Goal: Information Seeking & Learning: Learn about a topic

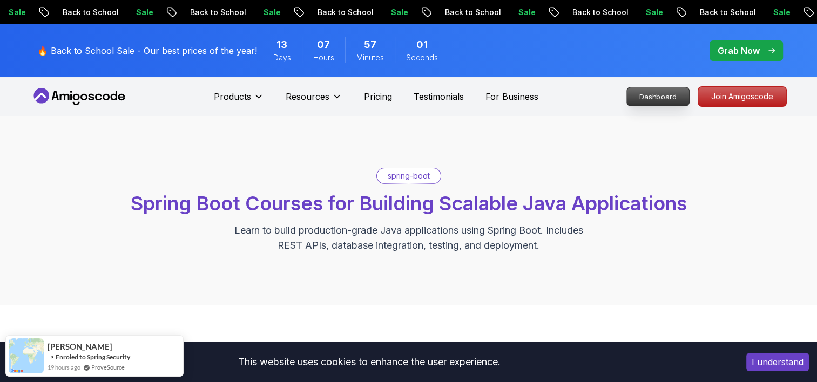
click at [665, 93] on p "Dashboard" at bounding box center [658, 96] width 62 height 18
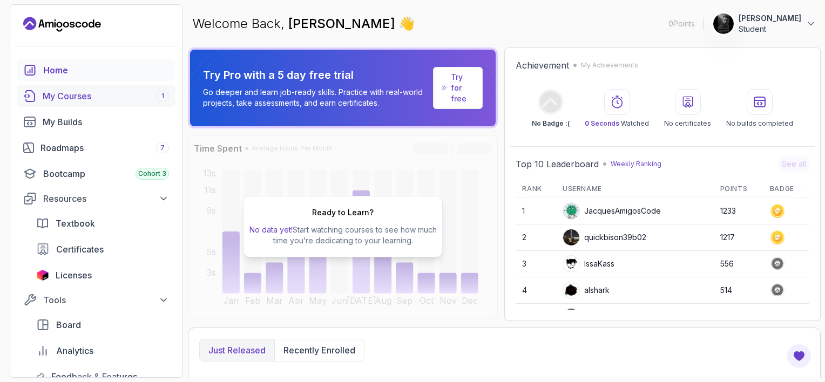
click at [155, 95] on div "My Courses 1" at bounding box center [106, 96] width 126 height 13
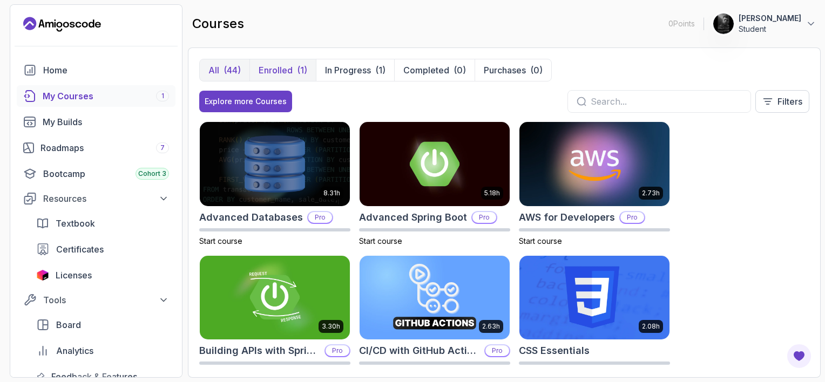
click at [287, 69] on p "Enrolled" at bounding box center [276, 70] width 34 height 13
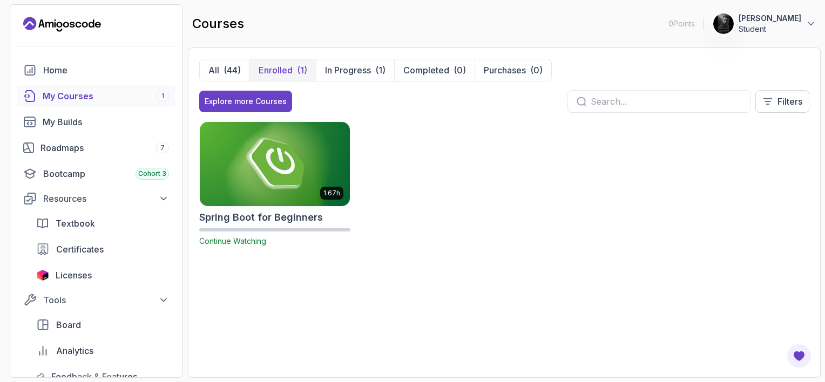
click at [283, 158] on img at bounding box center [275, 164] width 158 height 88
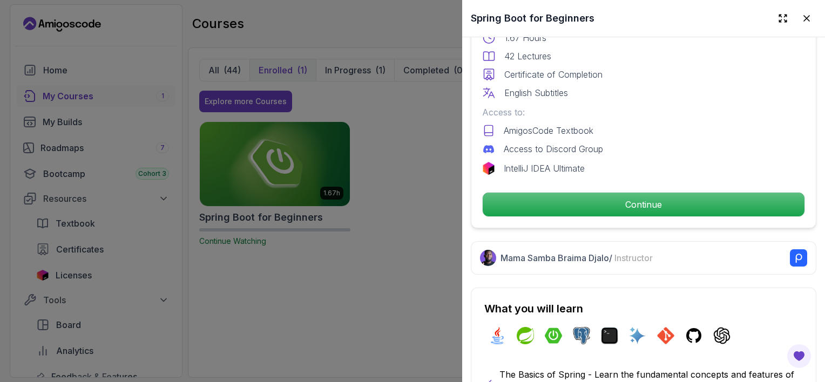
scroll to position [326, 0]
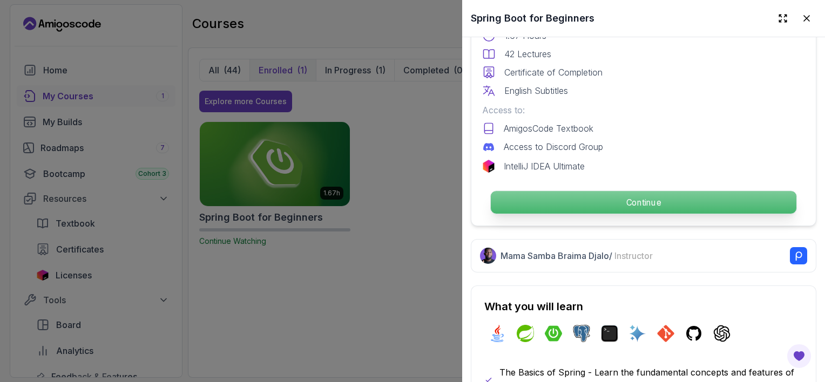
click at [667, 194] on p "Continue" at bounding box center [643, 202] width 305 height 23
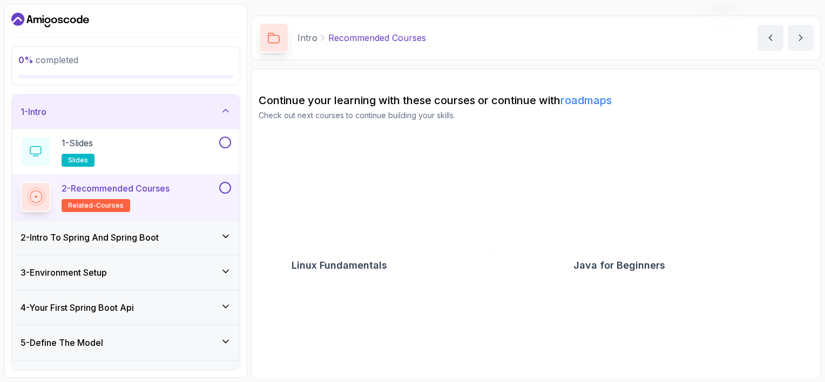
scroll to position [26, 0]
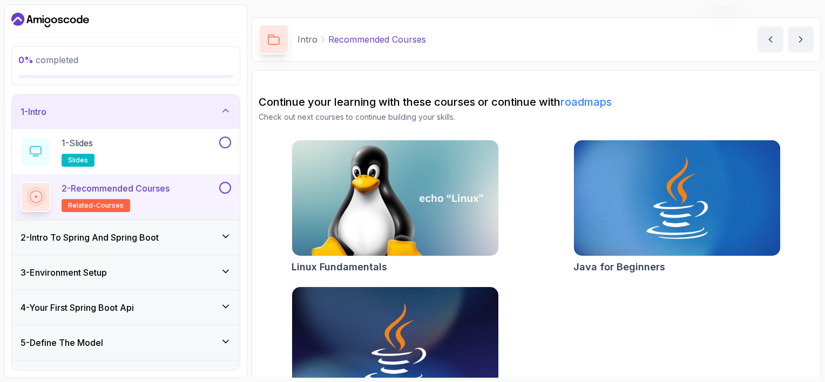
click at [227, 192] on button at bounding box center [225, 188] width 12 height 12
click at [91, 201] on span "related-courses" at bounding box center [96, 205] width 56 height 9
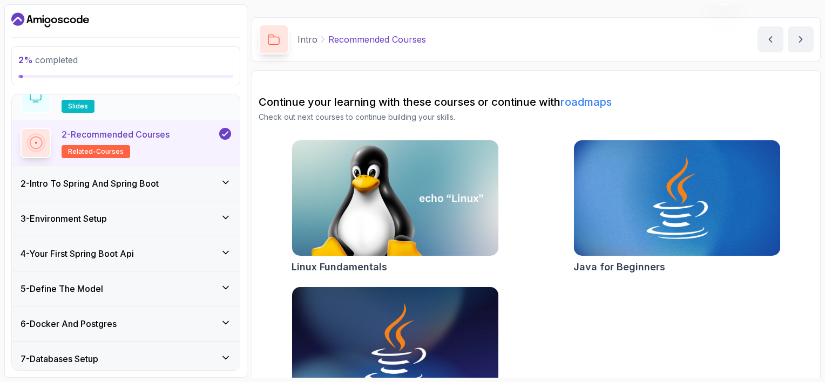
scroll to position [0, 0]
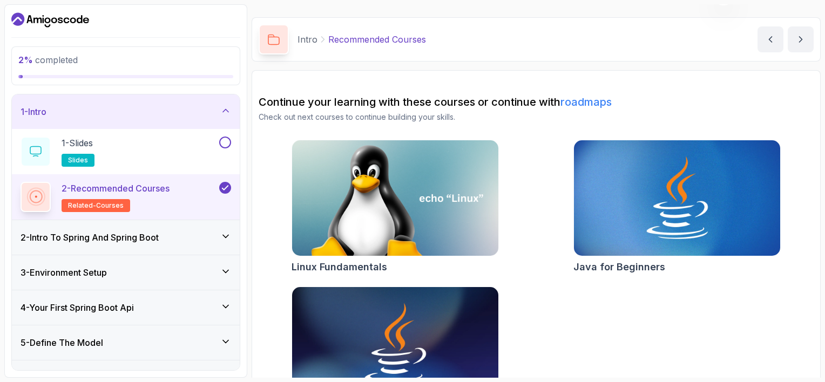
click at [190, 117] on div "1 - Intro" at bounding box center [126, 111] width 210 height 13
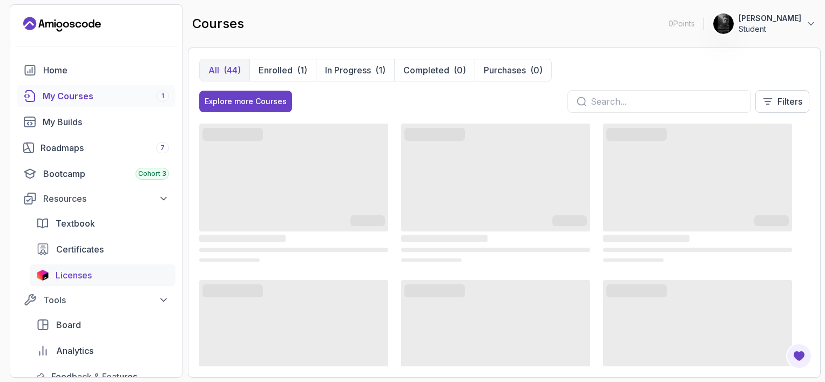
click at [67, 277] on span "Licenses" at bounding box center [74, 275] width 36 height 13
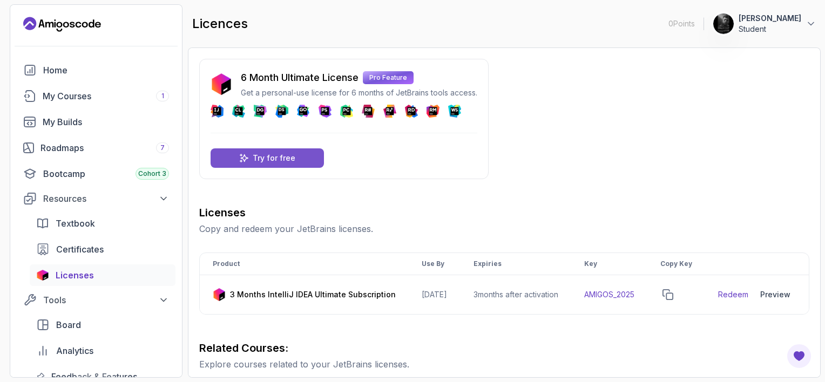
click at [297, 153] on div "Try for free" at bounding box center [266, 157] width 113 height 19
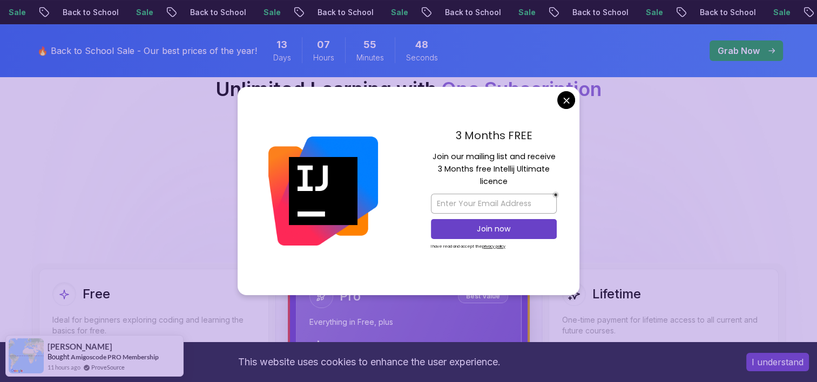
scroll to position [66, 0]
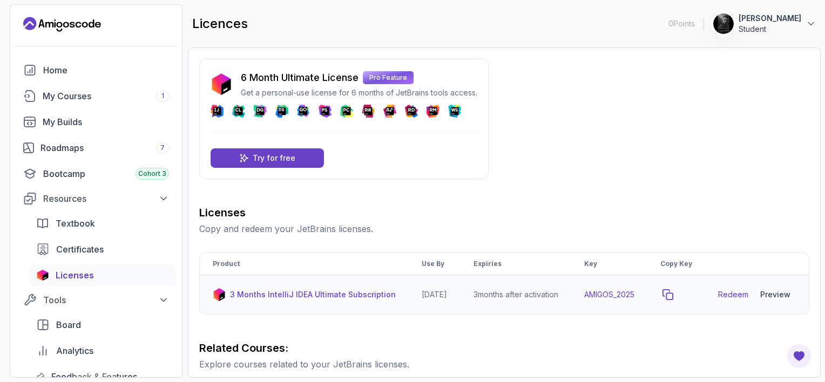
click at [672, 300] on icon "copy-button" at bounding box center [668, 295] width 10 height 10
